Goal: Register for event/course

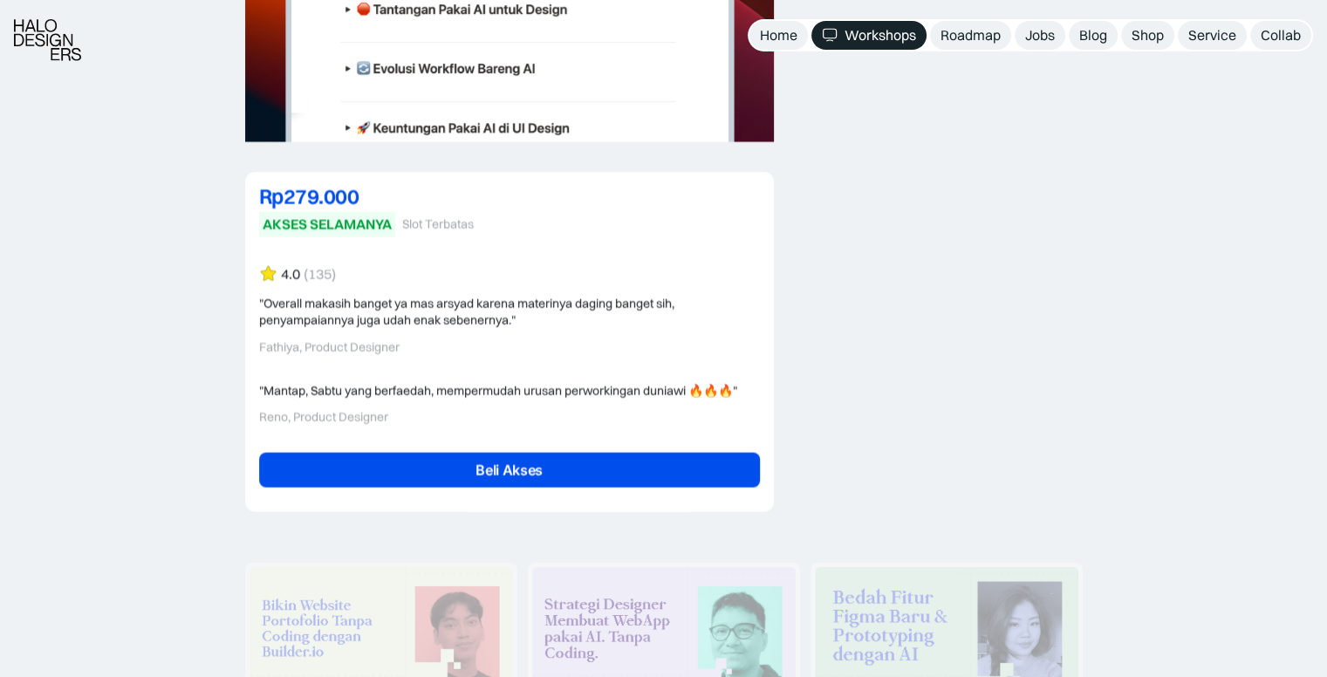
scroll to position [3890, 0]
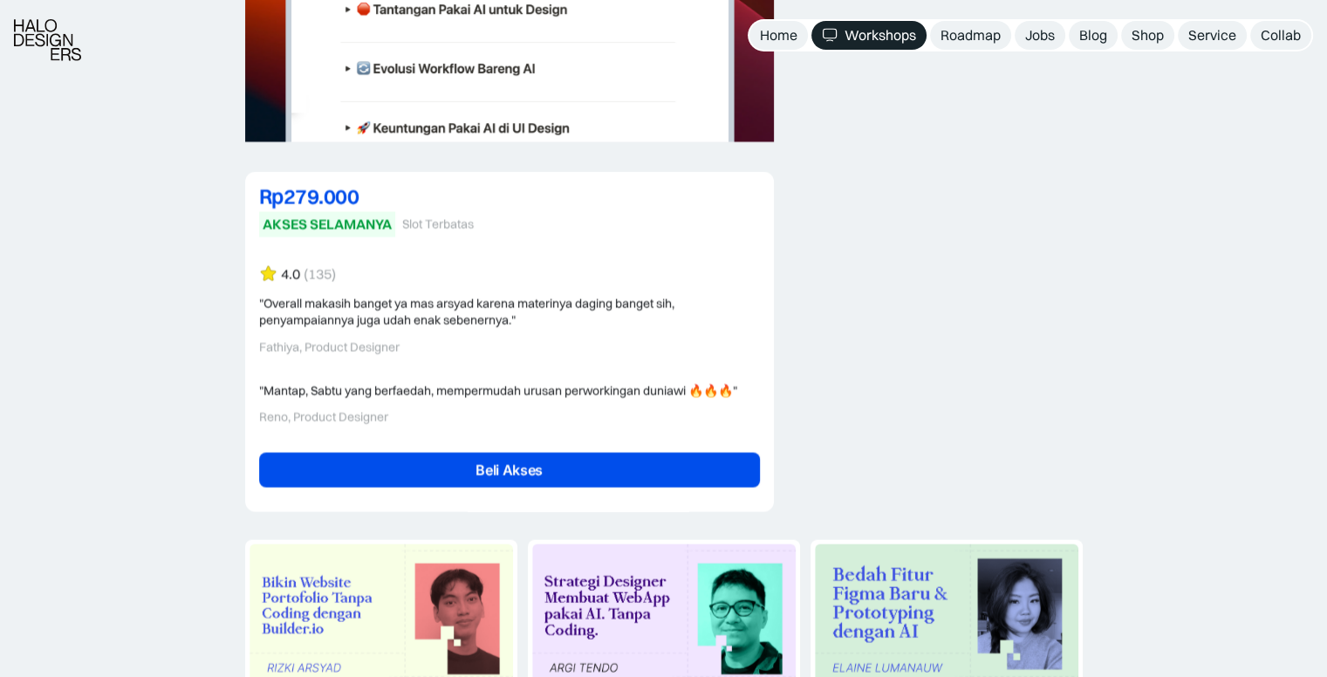
click at [407, 474] on link "Beli Akses" at bounding box center [509, 470] width 501 height 35
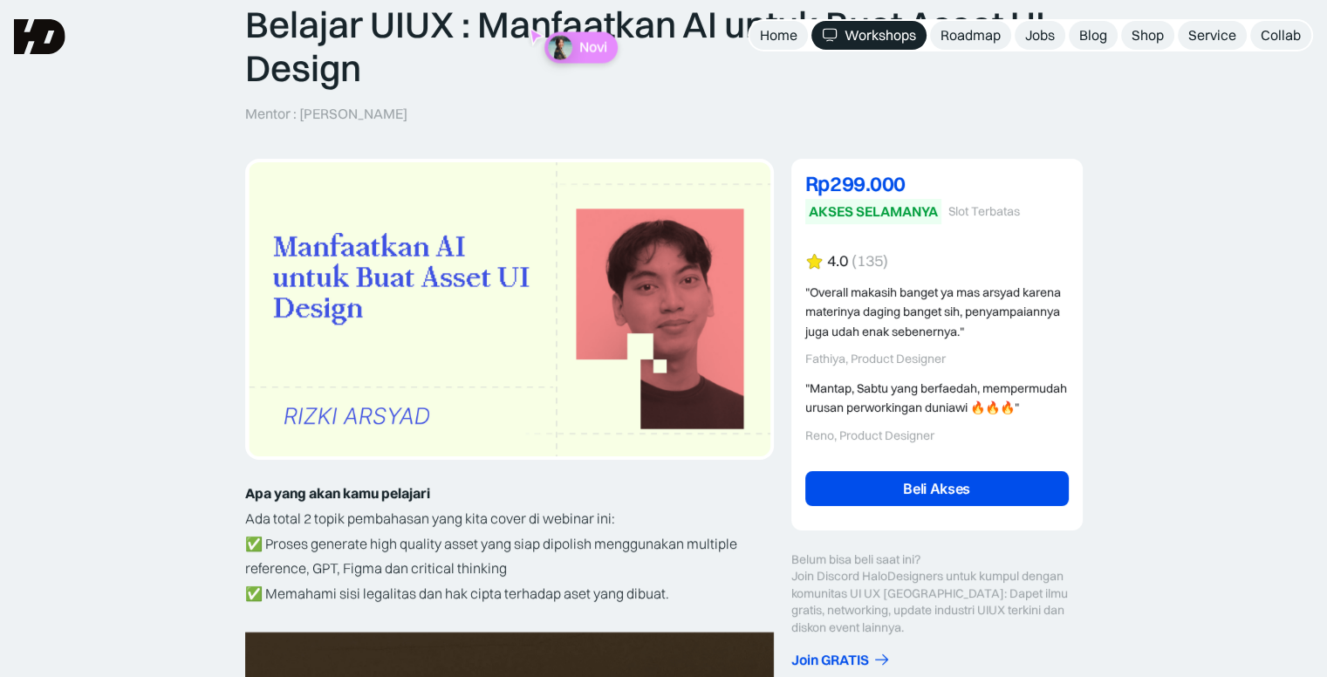
scroll to position [0, 0]
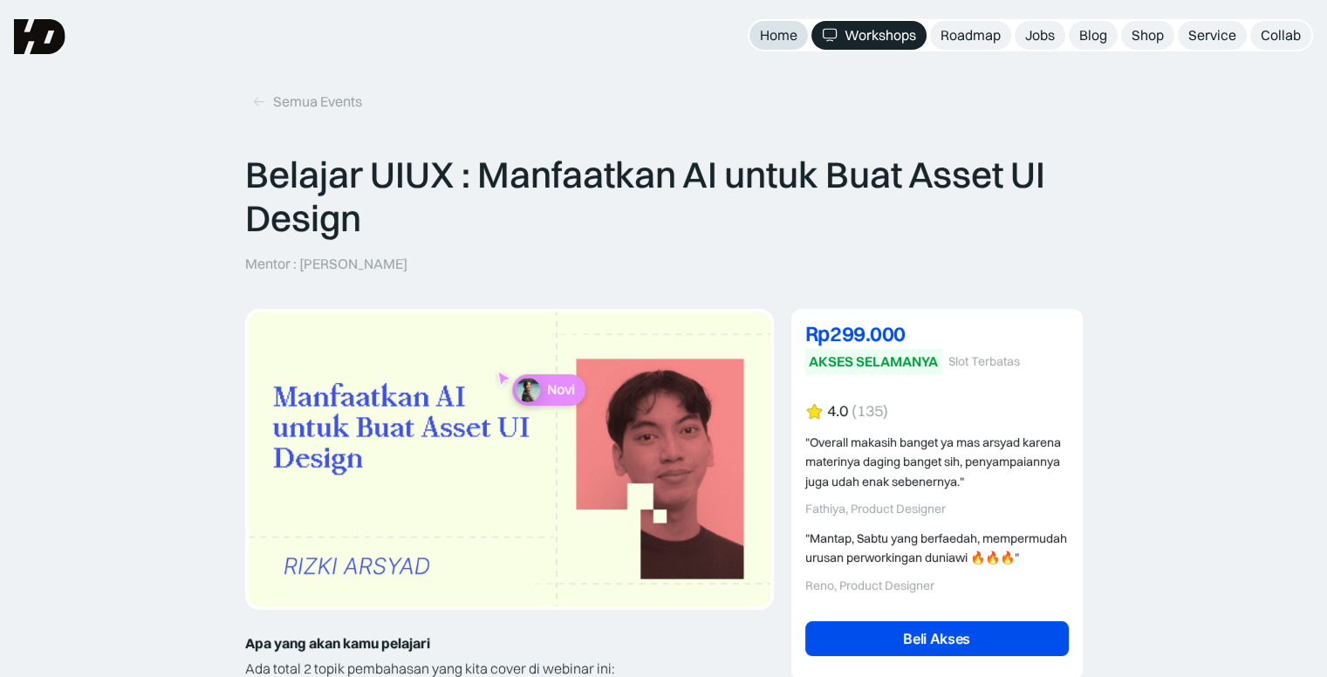
click at [767, 34] on div "Home" at bounding box center [779, 35] width 38 height 18
